Goal: Register for event/course

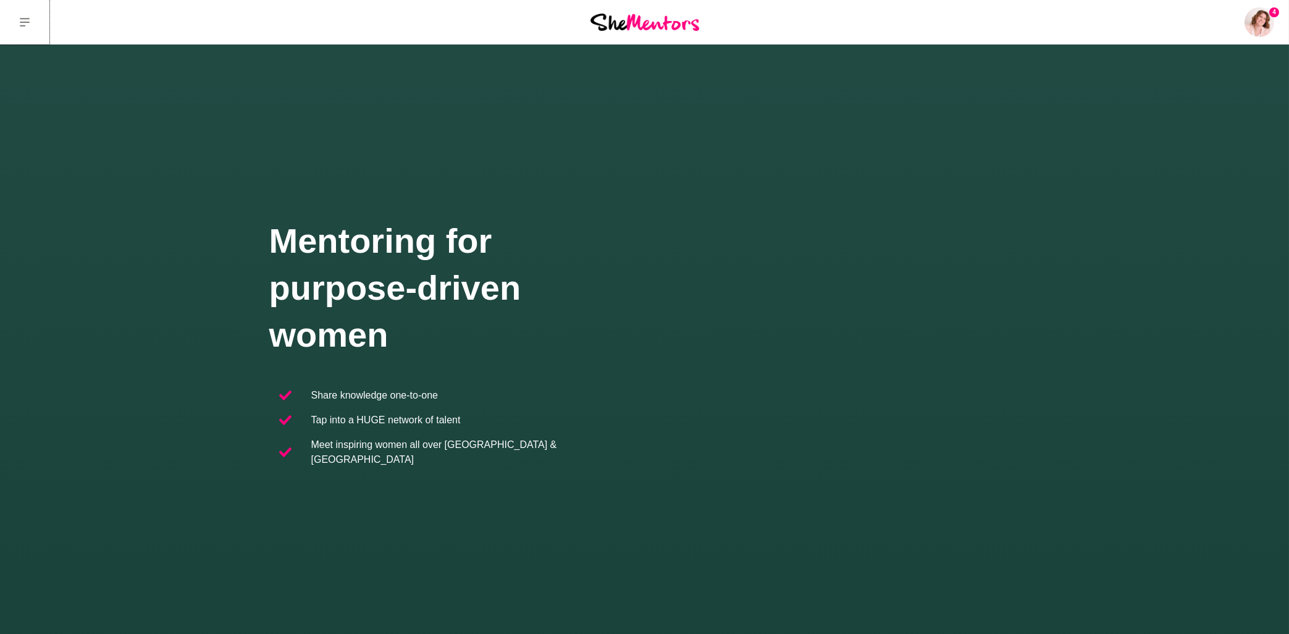
click at [28, 23] on icon at bounding box center [25, 22] width 10 height 10
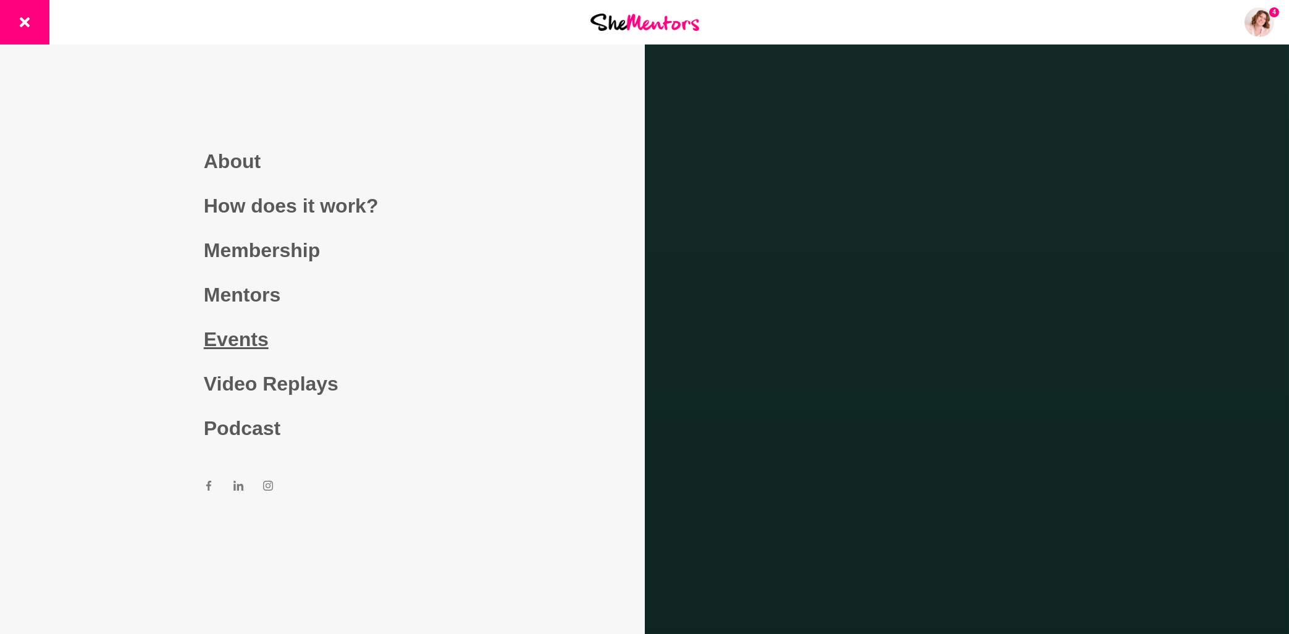
click at [256, 341] on link "Events" at bounding box center [322, 339] width 237 height 44
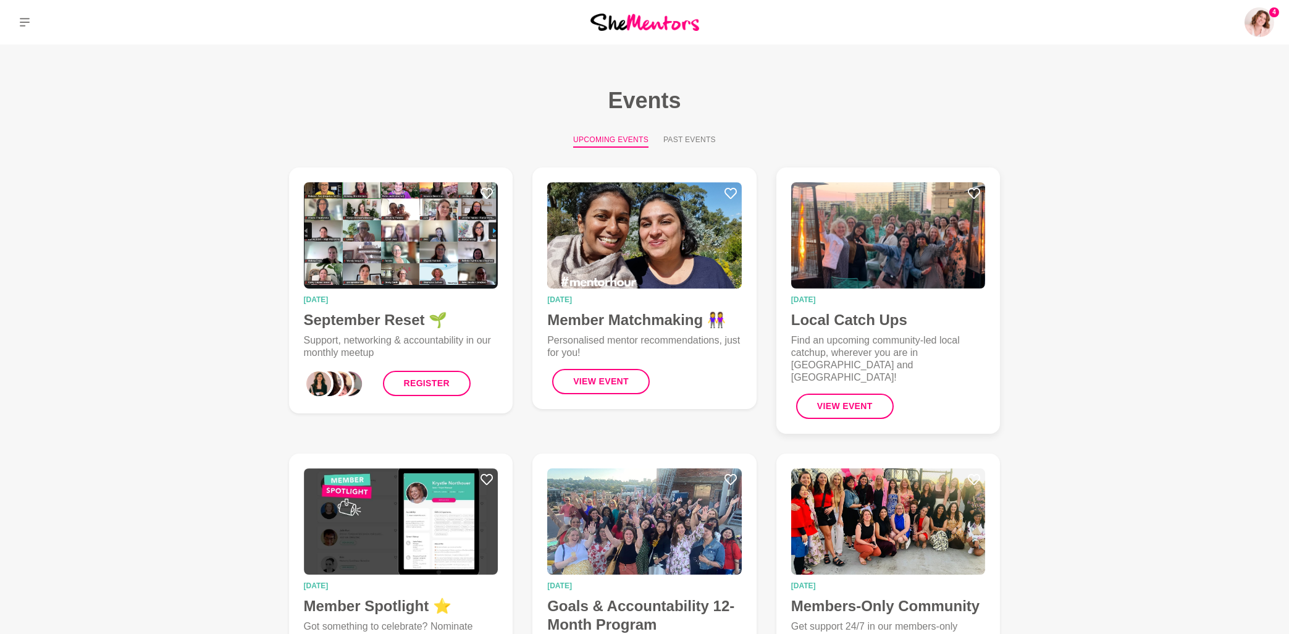
click at [831, 321] on h4 "Local Catch Ups" at bounding box center [888, 320] width 195 height 19
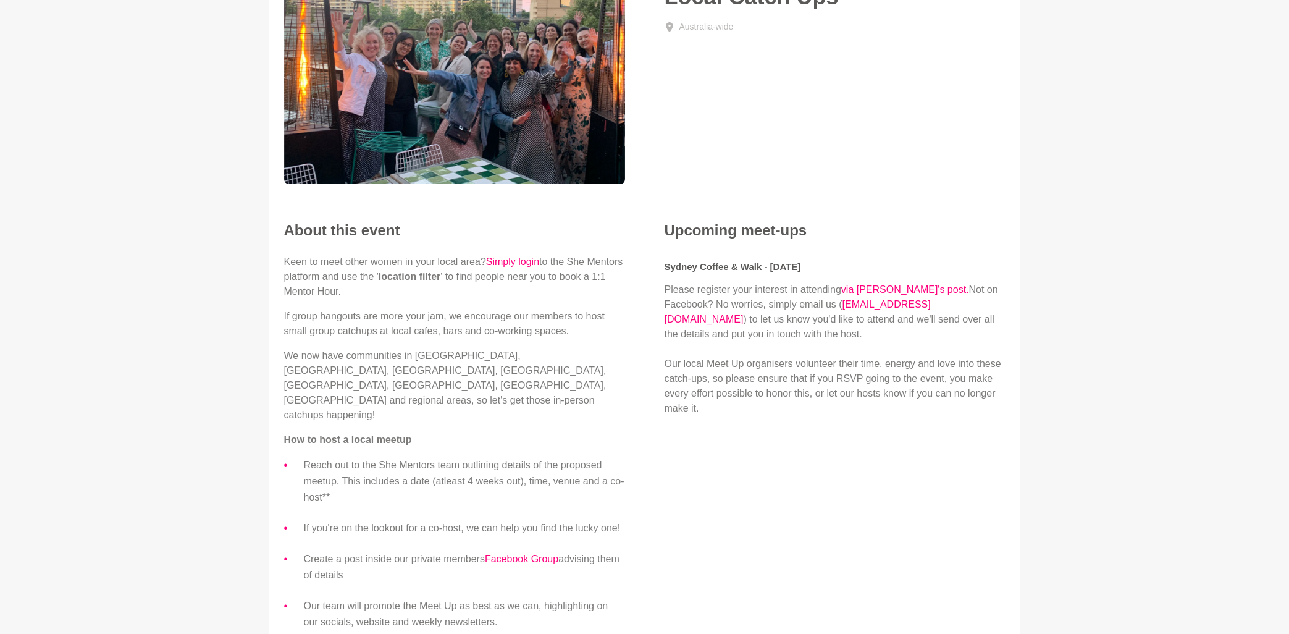
scroll to position [66, 0]
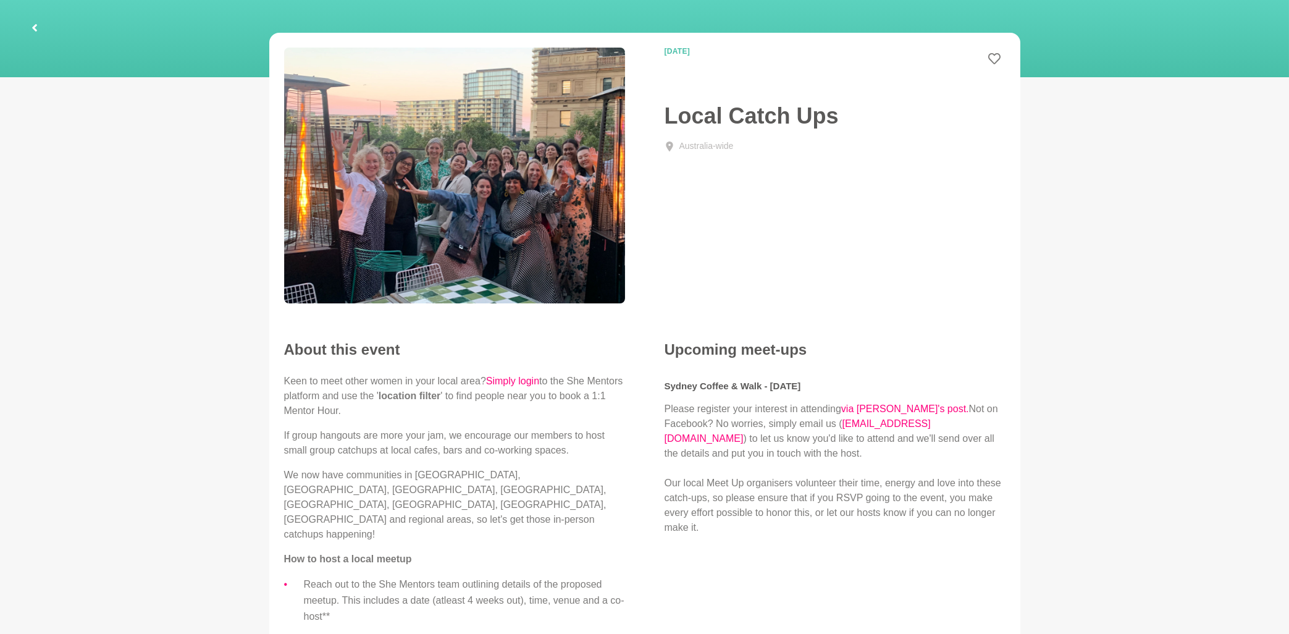
drag, startPoint x: 967, startPoint y: 422, endPoint x: 842, endPoint y: 424, distance: 125.4
click at [842, 424] on p "Please register your interest in attending via [PERSON_NAME]'s post. Not on Fac…" at bounding box center [834, 467] width 341 height 133
copy p "[EMAIL_ADDRESS][DOMAIN_NAME]"
